Goal: Communication & Community: Answer question/provide support

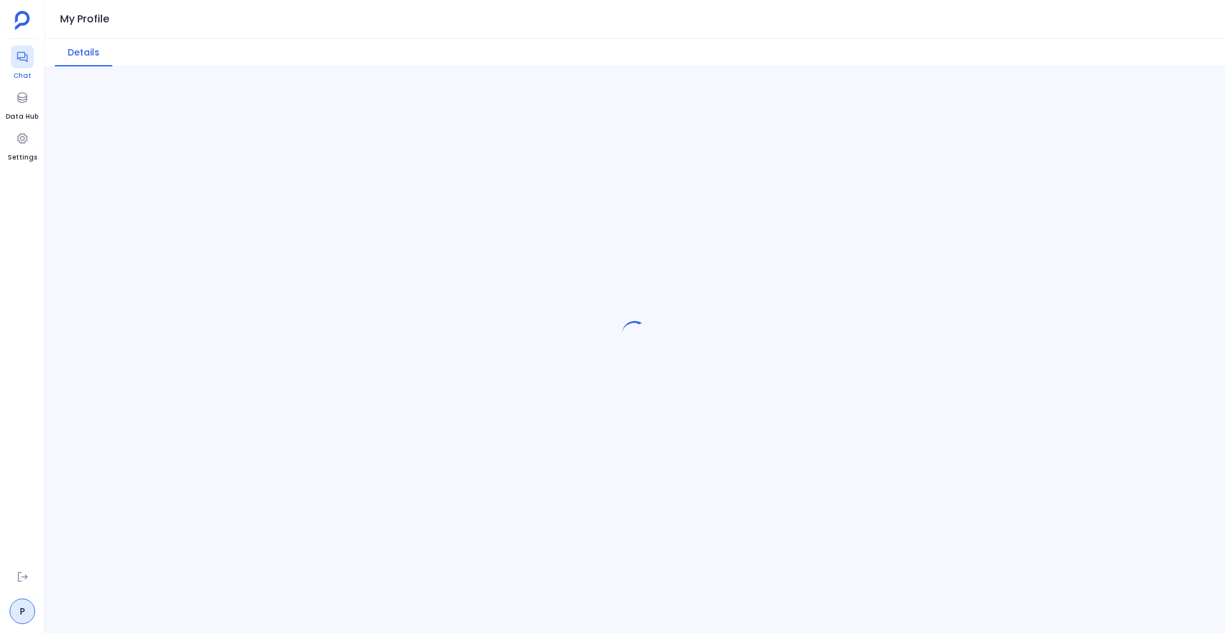
click at [19, 55] on icon at bounding box center [22, 56] width 13 height 13
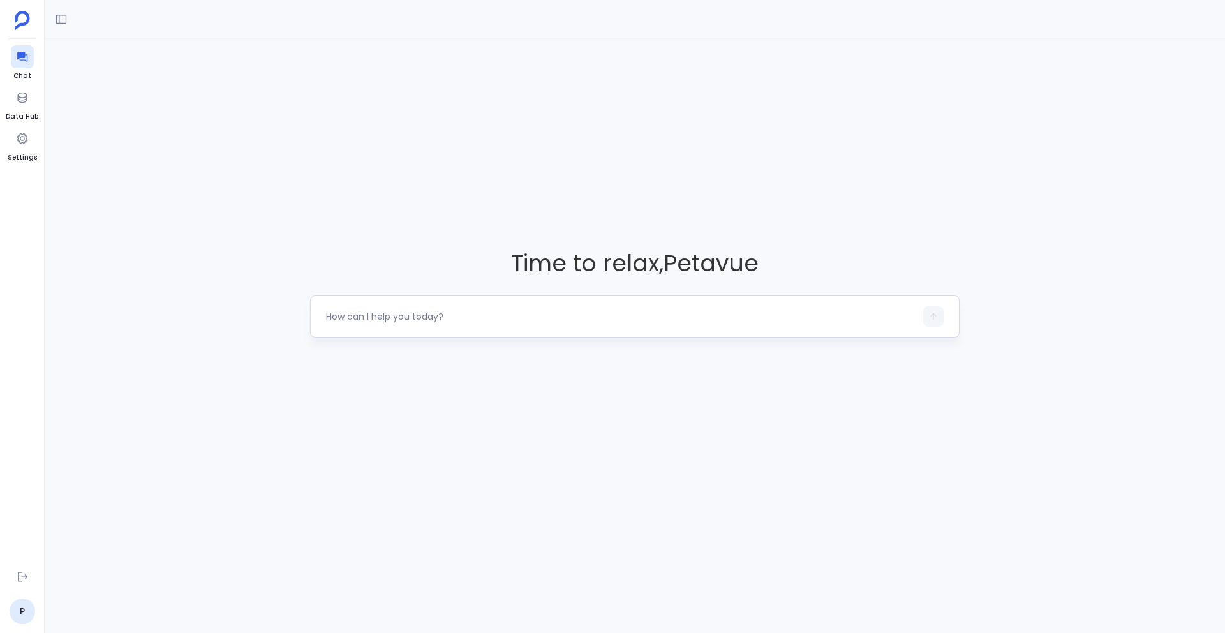
click at [483, 318] on textarea at bounding box center [620, 316] width 589 height 13
type textarea "Hey, can you check our Salesforce data and see how many open deals haven't had …"
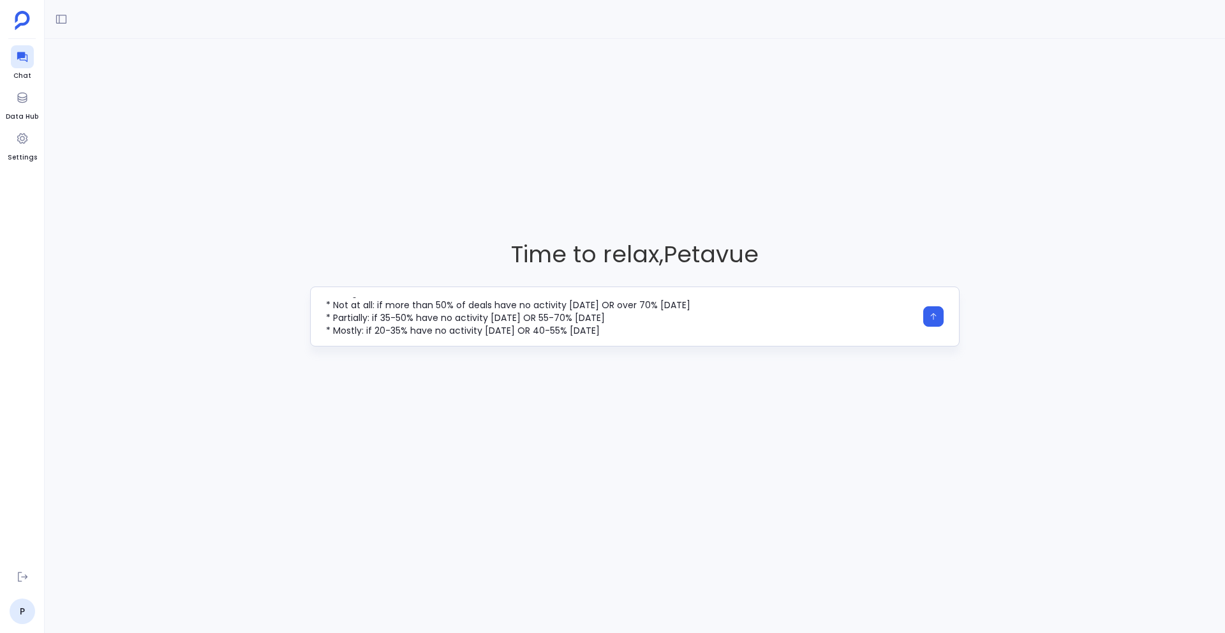
scroll to position [77, 0]
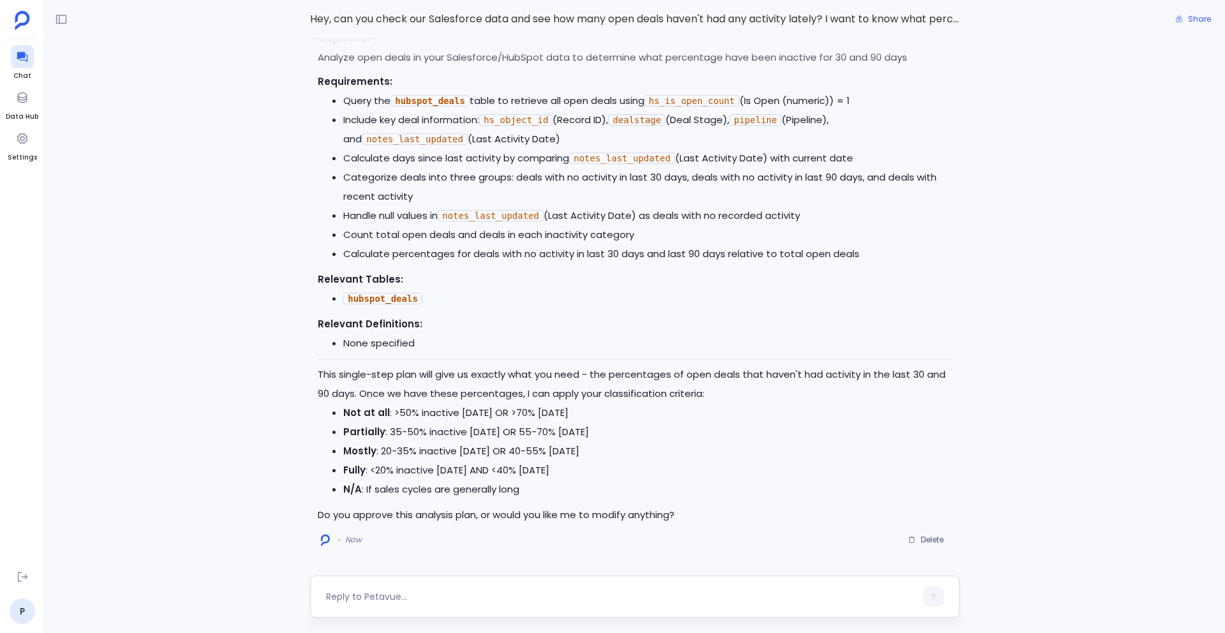
click at [345, 601] on textarea at bounding box center [620, 596] width 589 height 13
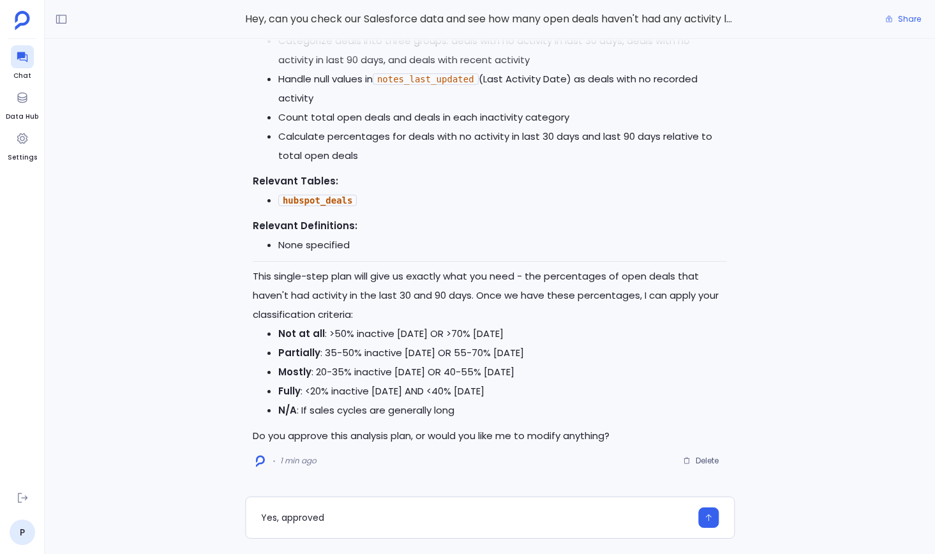
type textarea "Yes, approved"
